Goal: Task Accomplishment & Management: Complete application form

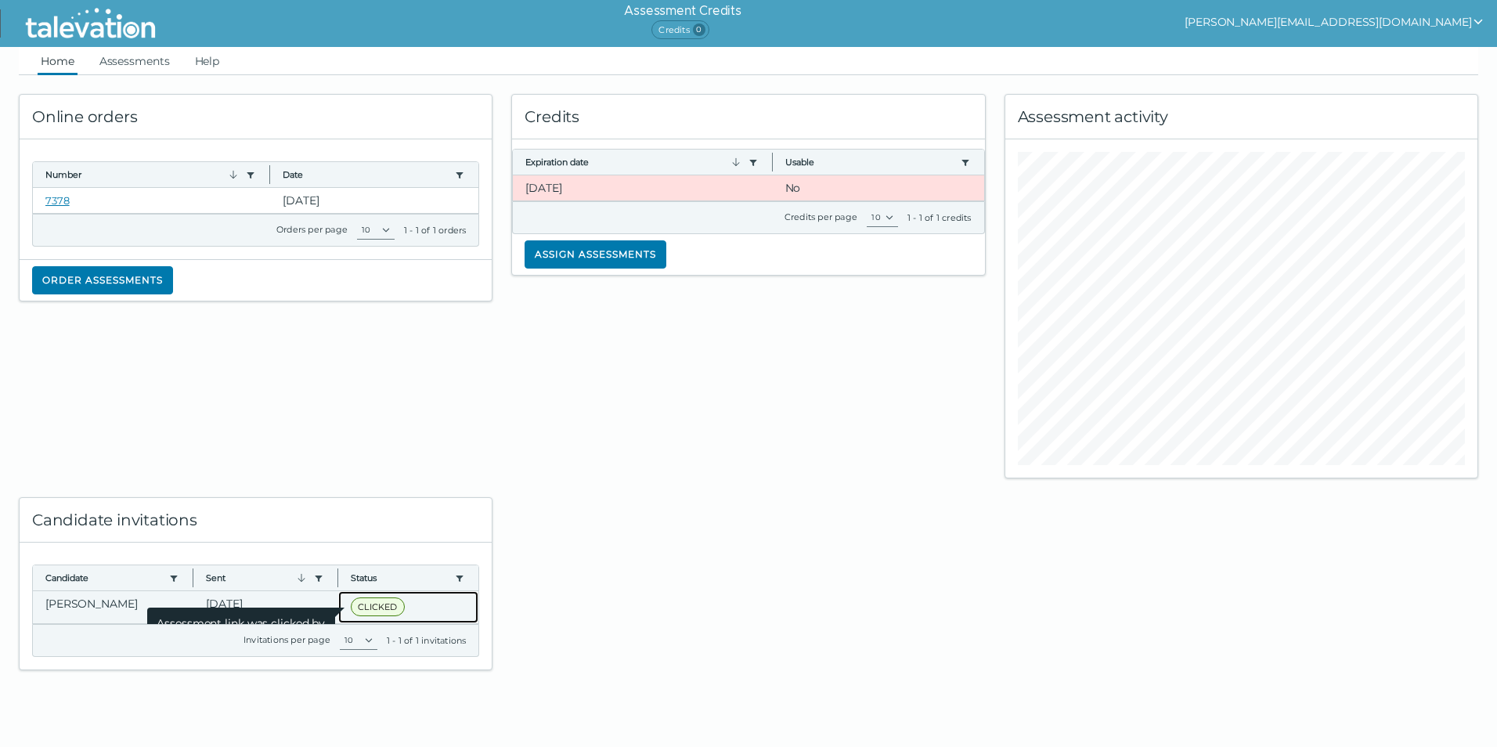
click at [363, 608] on span "CLICKED" at bounding box center [377, 607] width 53 height 19
click at [262, 611] on span "Assessment link was clicked by candidate" at bounding box center [241, 630] width 188 height 44
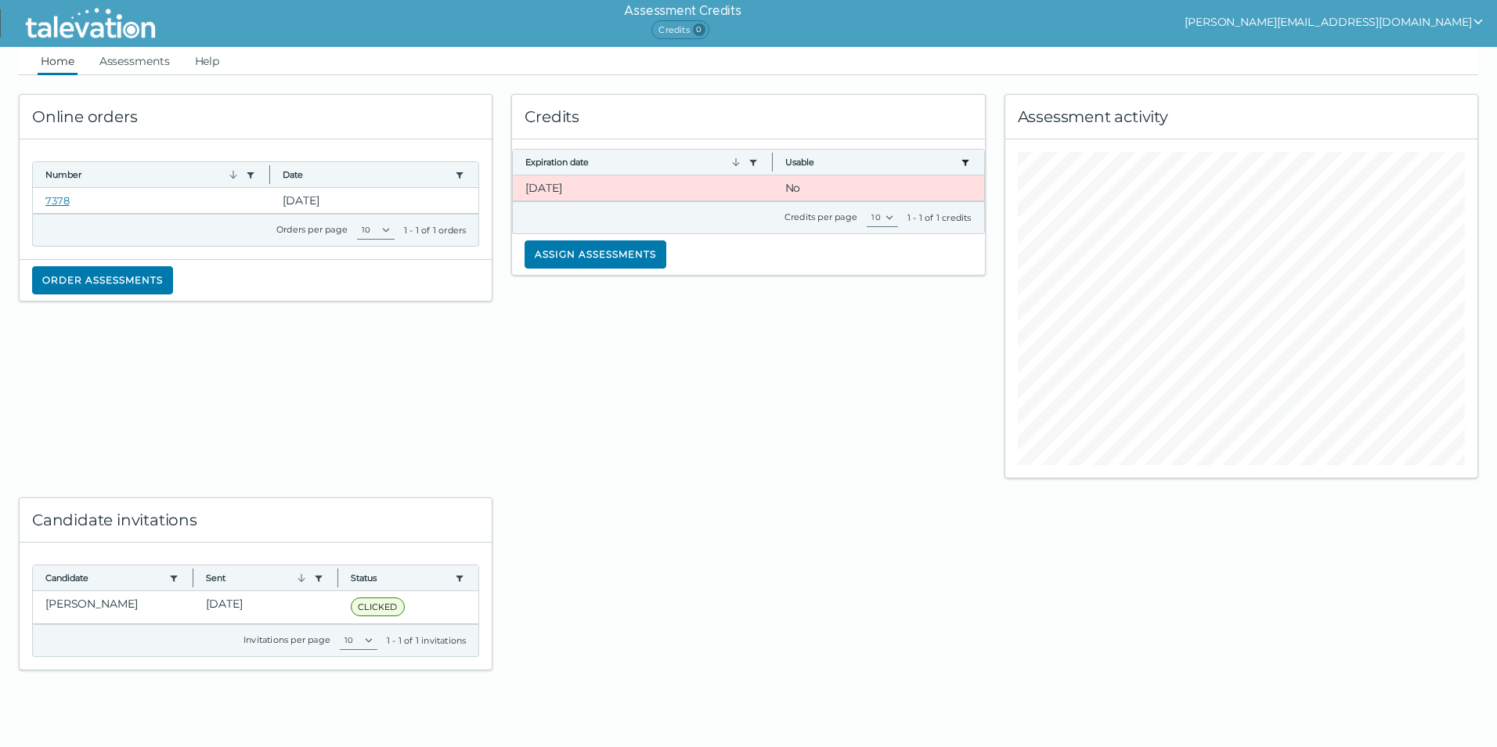
click at [966, 162] on icon "button" at bounding box center [965, 163] width 7 height 6
click at [951, 193] on icon "Filter dialog" at bounding box center [956, 195] width 13 height 13
drag, startPoint x: 550, startPoint y: 186, endPoint x: 523, endPoint y: 185, distance: 26.7
click at [523, 185] on clr-dg-cell "[DATE]" at bounding box center [642, 187] width 259 height 25
drag, startPoint x: 523, startPoint y: 185, endPoint x: 619, endPoint y: 203, distance: 98.0
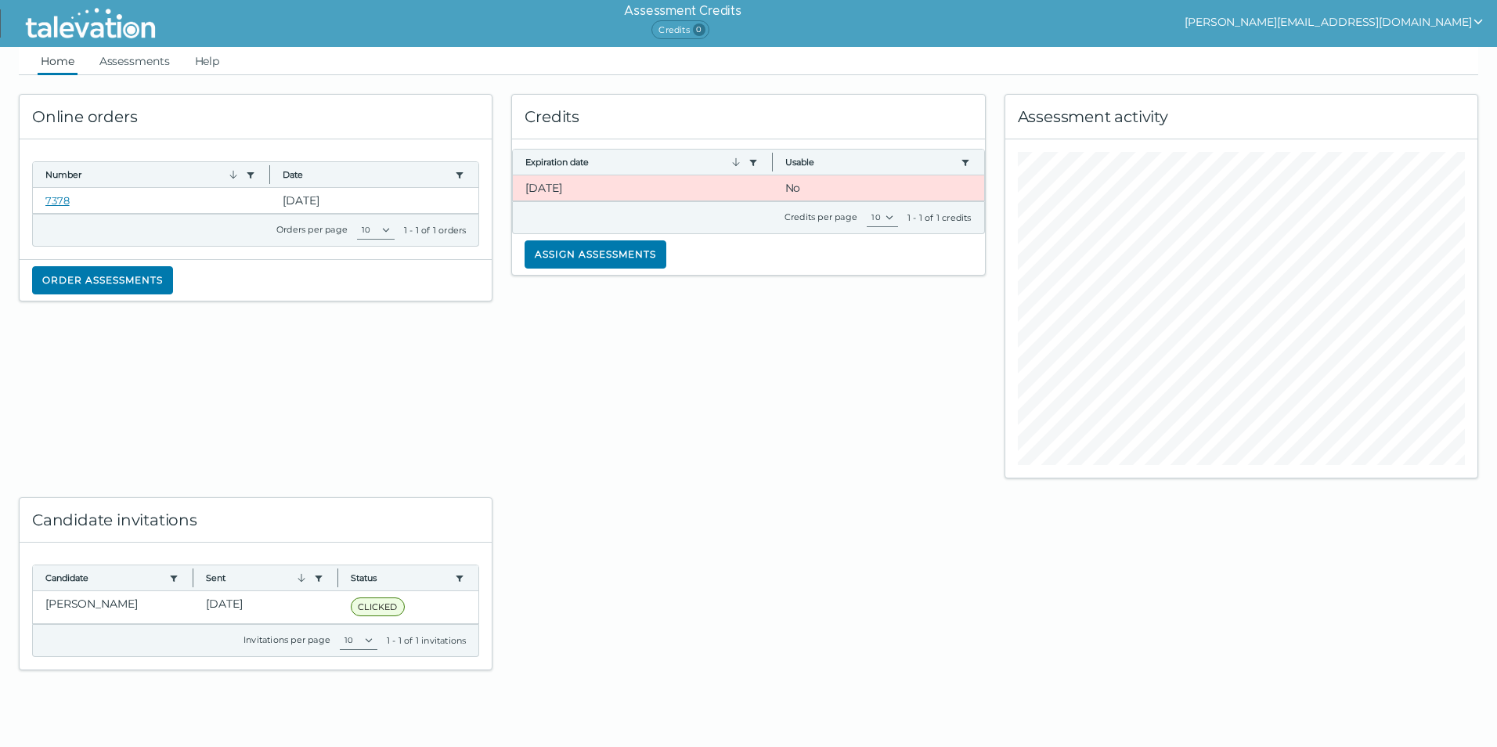
click at [619, 203] on clr-dg-footer "Credits per page 10 1 - 1 of 1 credits" at bounding box center [748, 218] width 472 height 32
click at [598, 241] on button "Assign assessments" at bounding box center [596, 254] width 142 height 28
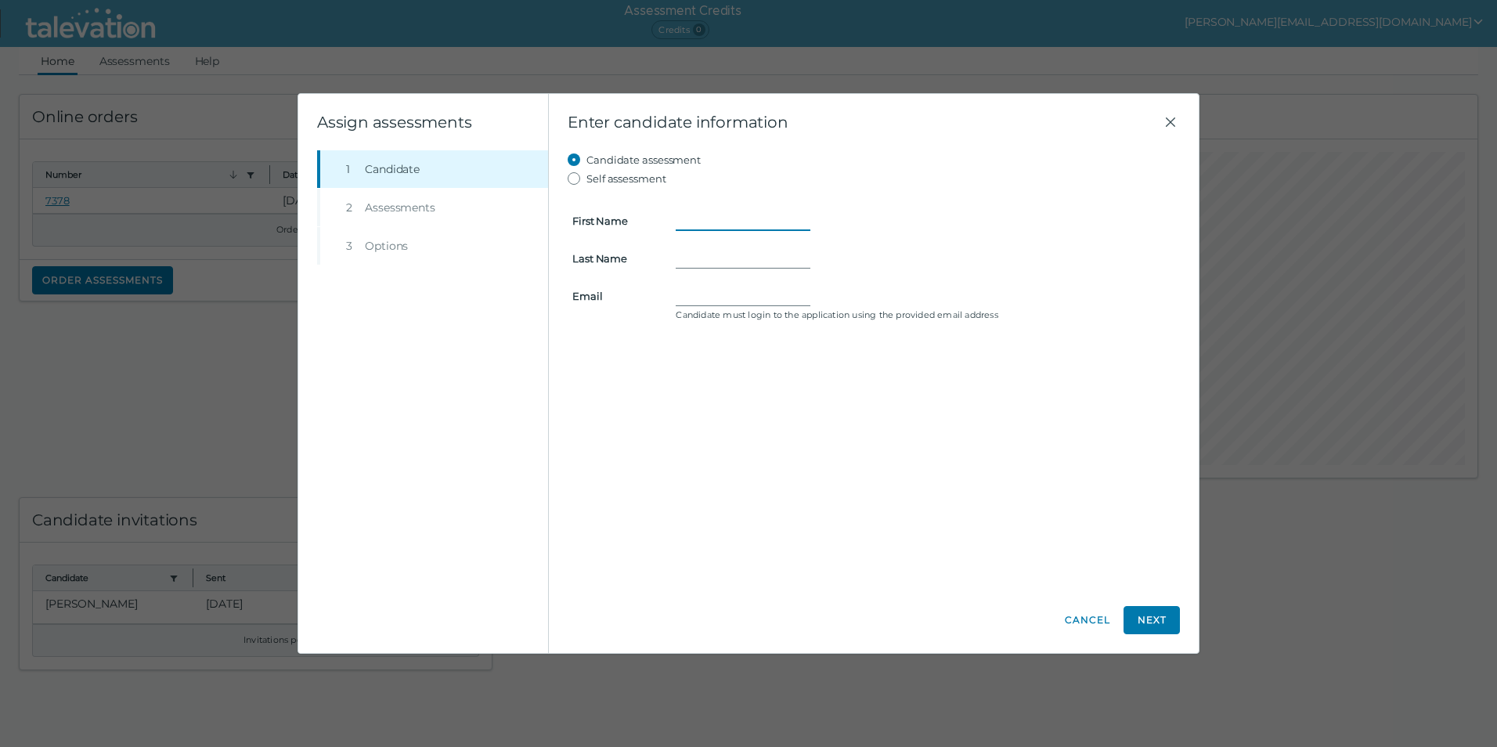
click at [735, 218] on input "First Name" at bounding box center [743, 220] width 135 height 19
type input "[PERSON_NAME]"
type input "[PERSON_NAME][EMAIL_ADDRESS][DOMAIN_NAME]"
click at [1148, 619] on button "Next" at bounding box center [1152, 620] width 56 height 28
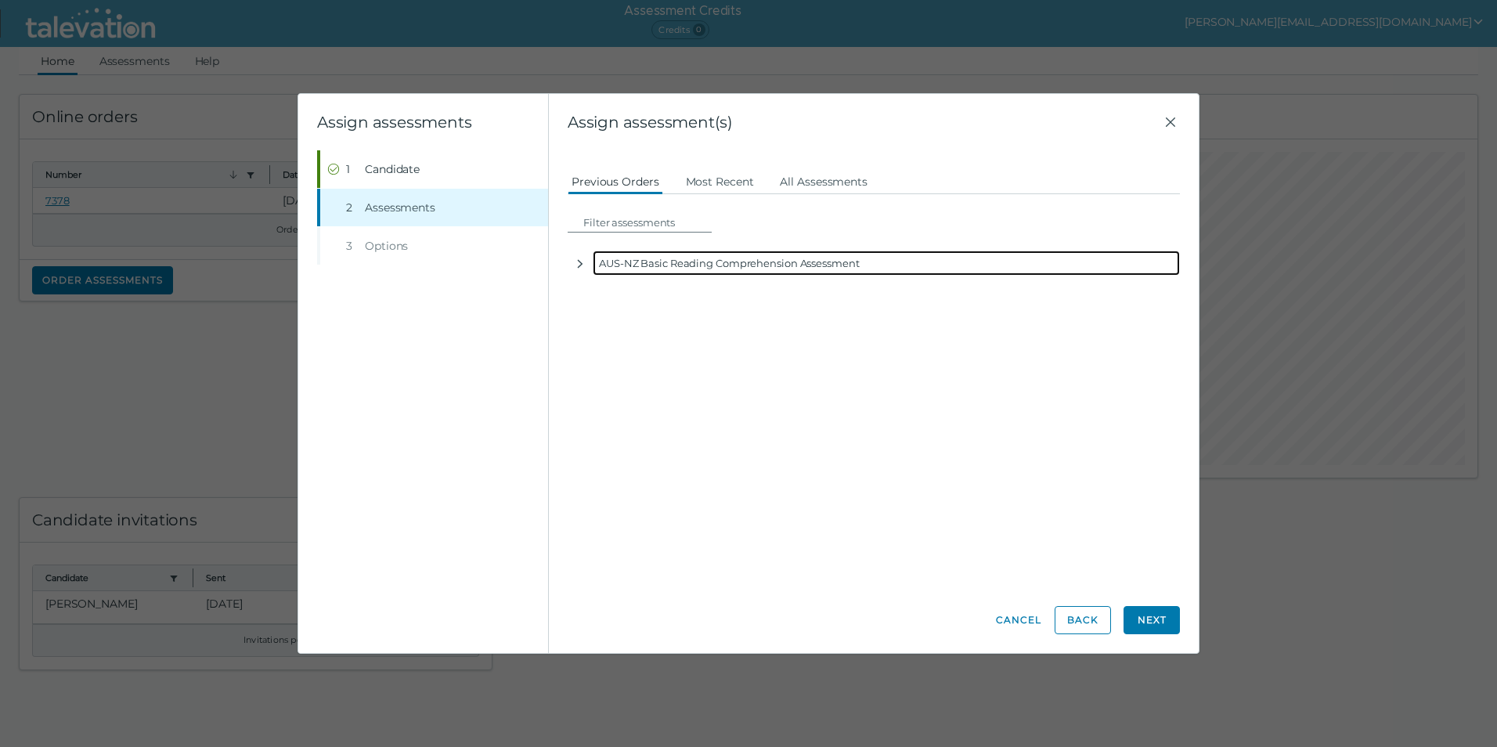
click at [785, 269] on div "AUS-NZ Basic Reading Comprehension Assessment" at bounding box center [886, 263] width 587 height 25
click at [582, 263] on icon "button" at bounding box center [580, 264] width 5 height 9
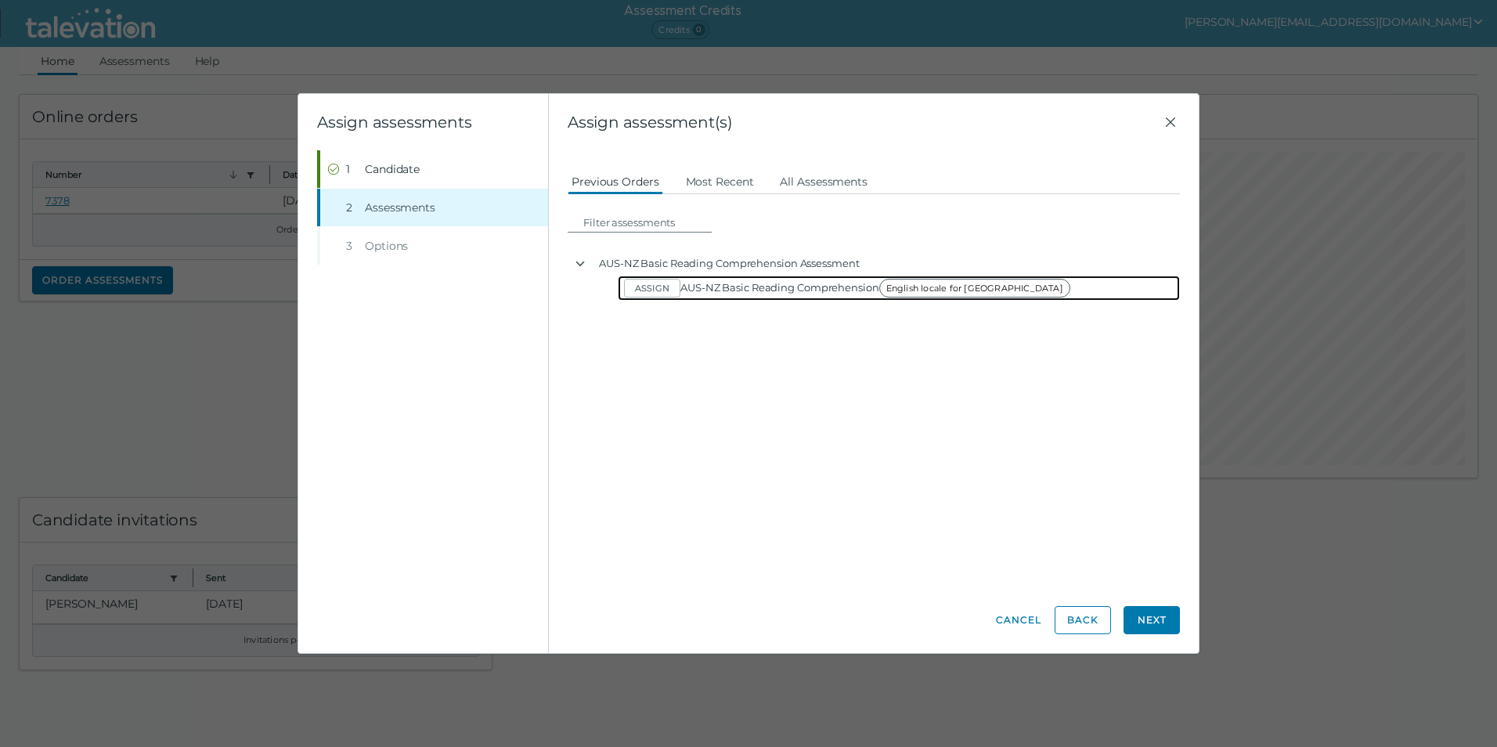
drag, startPoint x: 691, startPoint y: 300, endPoint x: 627, endPoint y: 280, distance: 67.1
click at [691, 299] on div "Assign AUS-NZ Basic Reading Comprehension English locale for [GEOGRAPHIC_DATA]" at bounding box center [899, 288] width 562 height 25
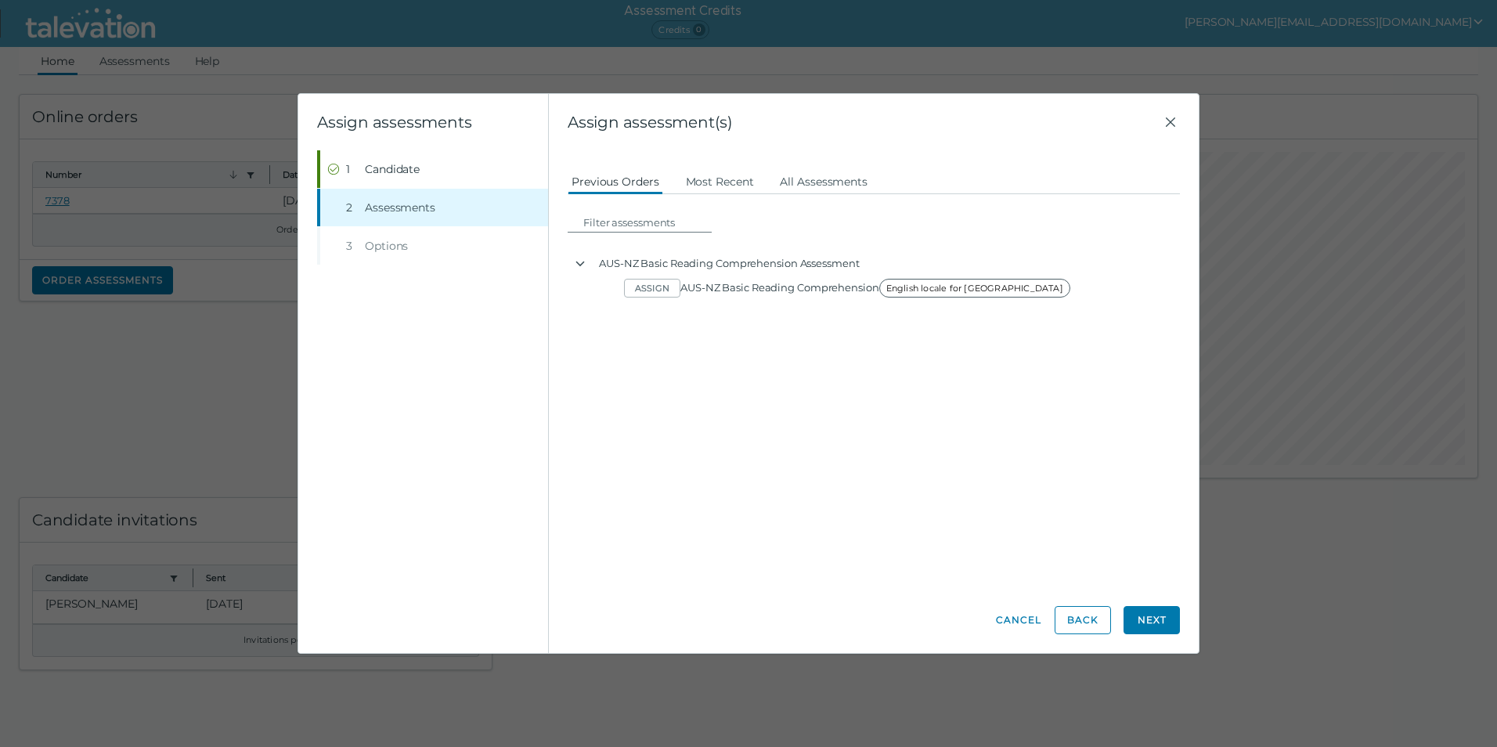
drag, startPoint x: 673, startPoint y: 294, endPoint x: 738, endPoint y: 161, distance: 149.2
click at [738, 161] on div "Candidate assessment Self assessment First Name [PERSON_NAME] Last Name [PERSON…" at bounding box center [874, 368] width 612 height 437
click at [738, 178] on button "Most Recent" at bounding box center [720, 181] width 76 height 28
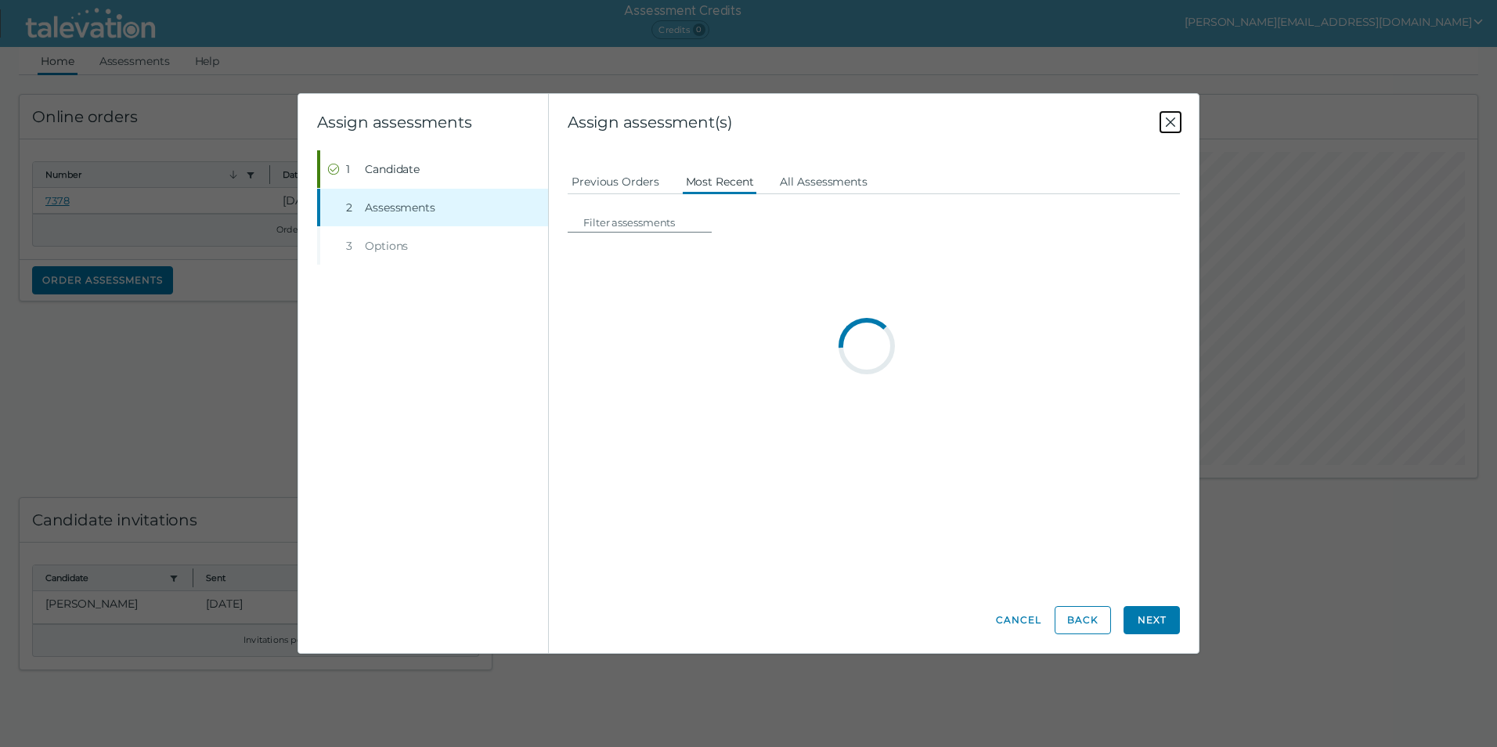
click at [1174, 127] on icon "Close" at bounding box center [1170, 122] width 19 height 19
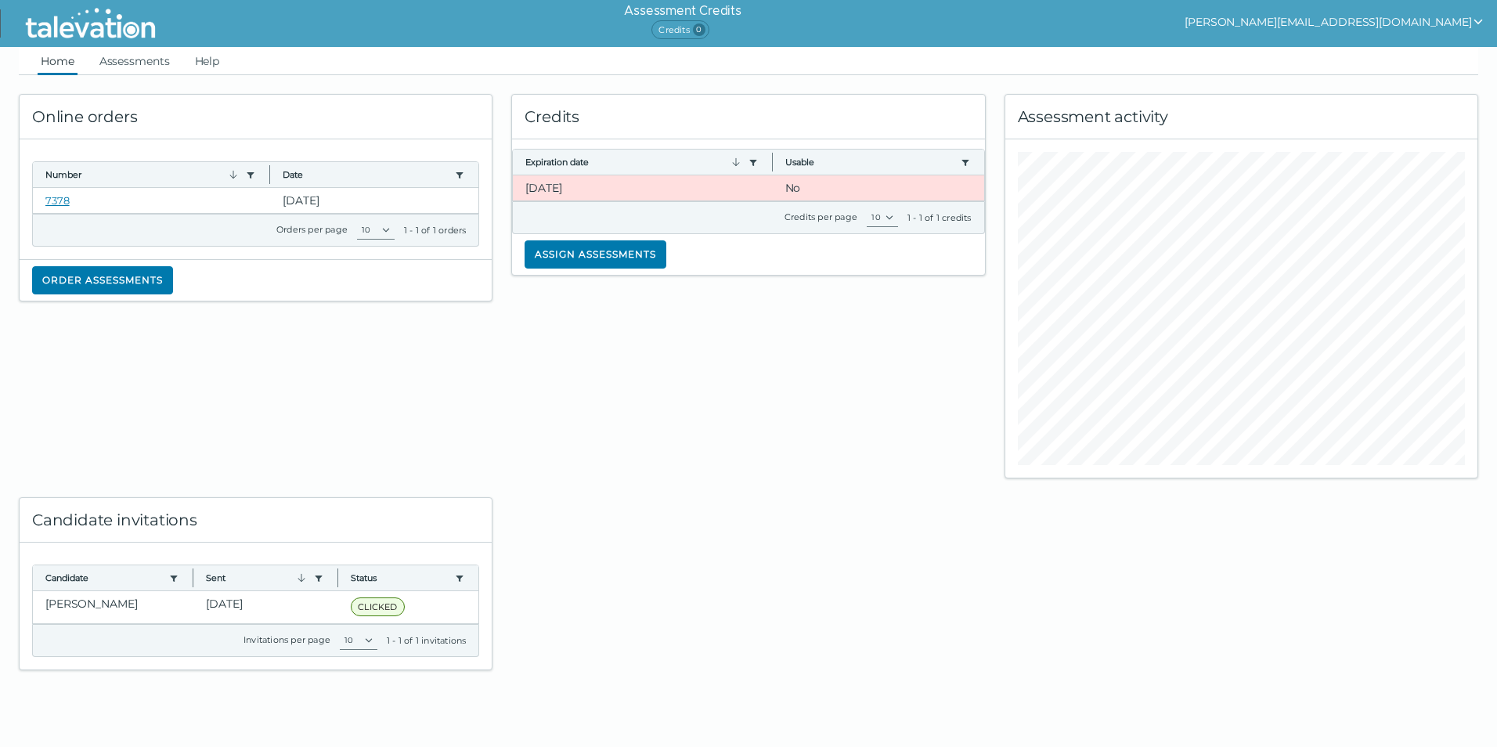
click at [790, 400] on div "Credits Expiration date Use left or right key to resize the column Usable Use l…" at bounding box center [748, 276] width 493 height 403
